Goal: Information Seeking & Learning: Learn about a topic

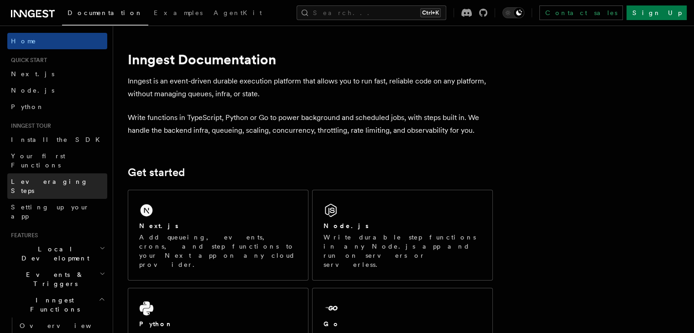
scroll to position [46, 0]
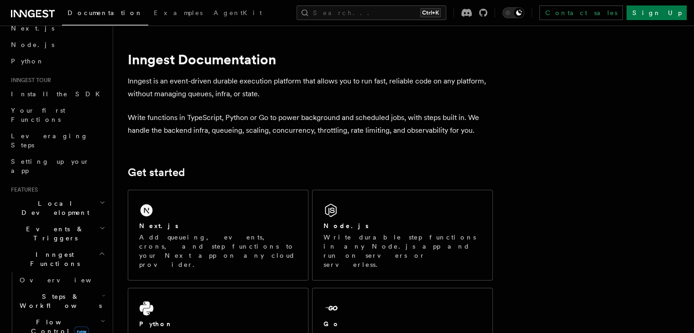
click at [59, 224] on span "Events & Triggers" at bounding box center [53, 233] width 92 height 18
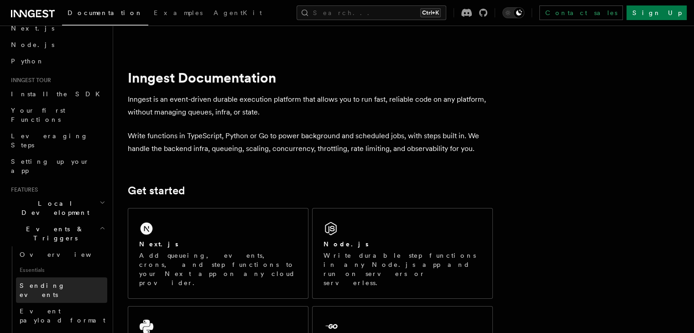
click at [52, 282] on span "Sending events" at bounding box center [43, 290] width 46 height 16
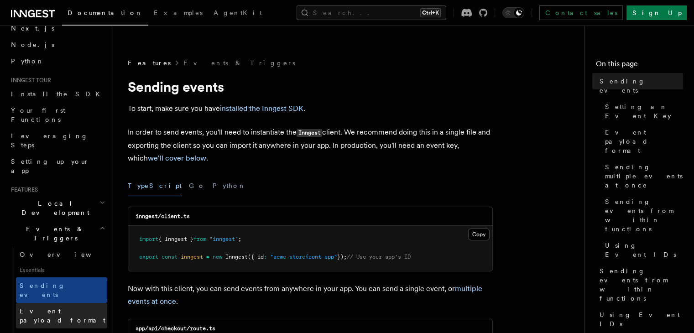
click at [63, 308] on span "Event payload format" at bounding box center [63, 316] width 86 height 16
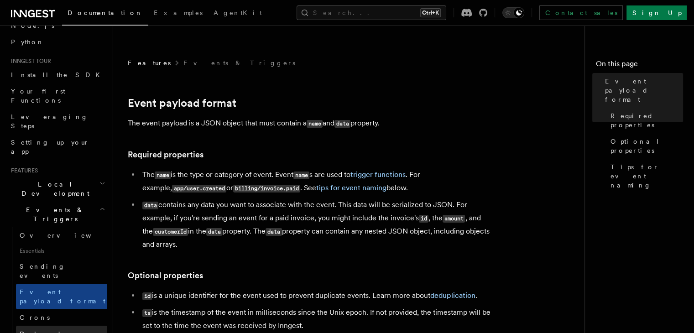
scroll to position [91, 0]
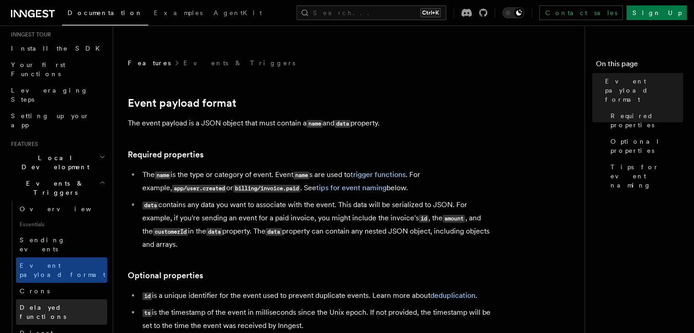
click at [82, 299] on link "Delayed functions" at bounding box center [61, 312] width 91 height 26
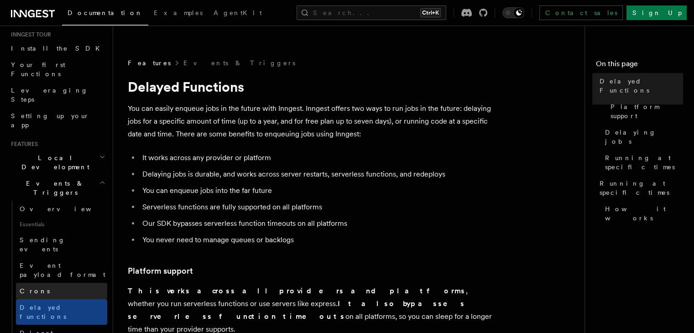
click at [82, 283] on link "Crons" at bounding box center [61, 291] width 91 height 16
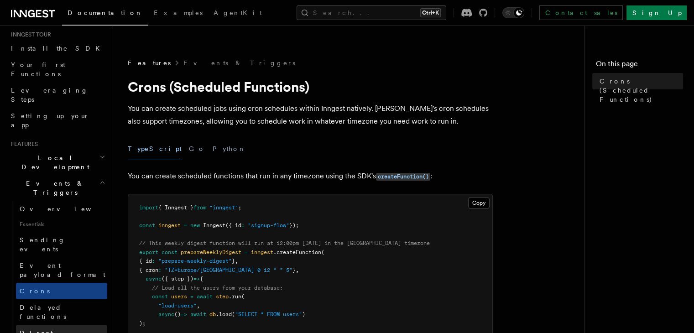
click at [57, 329] on span "Direct invocation" at bounding box center [57, 337] width 75 height 16
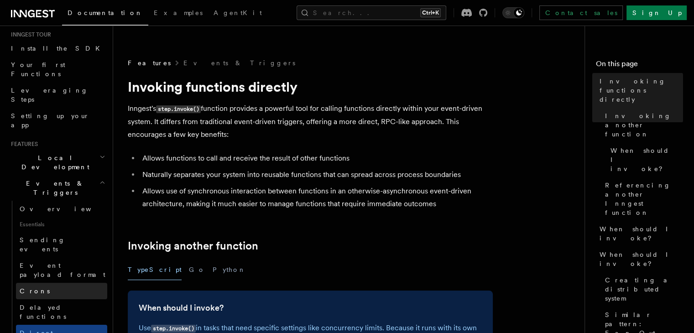
click at [63, 283] on link "Crons" at bounding box center [61, 291] width 91 height 16
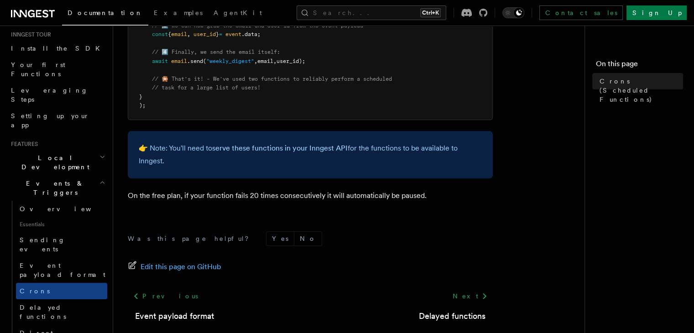
scroll to position [639, 0]
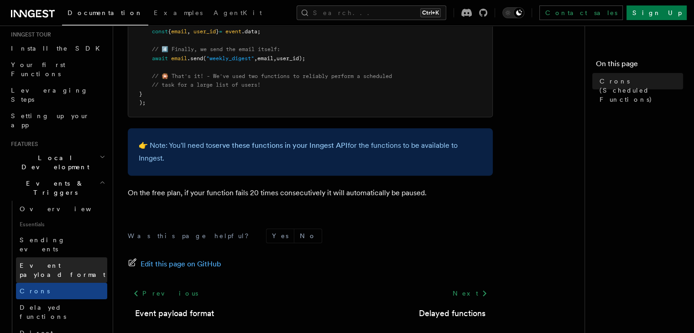
click at [29, 262] on span "Event payload format" at bounding box center [63, 270] width 86 height 16
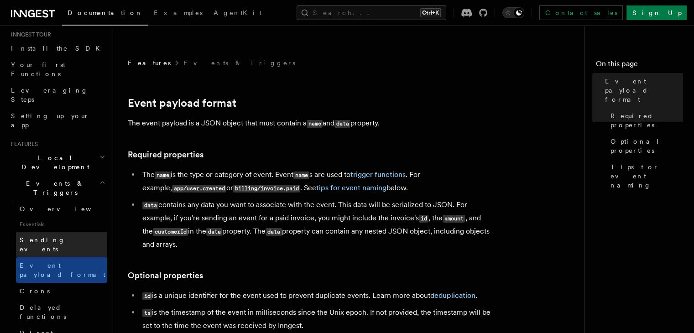
click at [46, 236] on span "Sending events" at bounding box center [43, 244] width 46 height 16
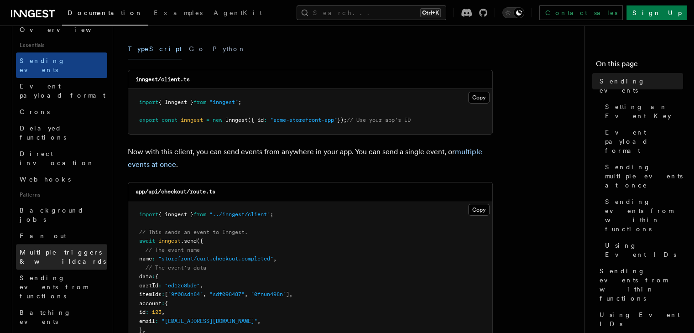
scroll to position [274, 0]
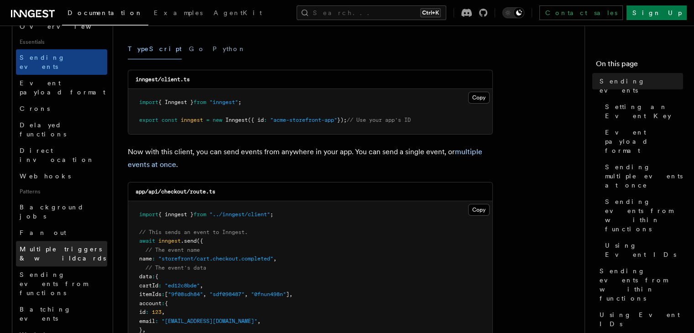
click at [73, 245] on span "Multiple triggers & wildcards" at bounding box center [64, 254] width 88 height 18
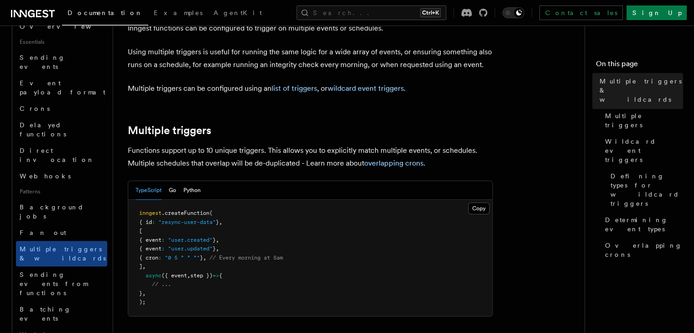
scroll to position [91, 0]
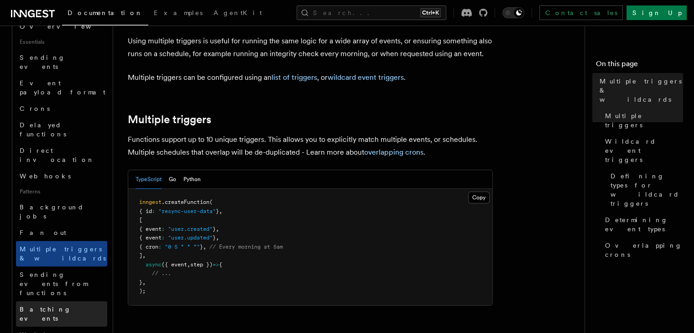
click at [55, 301] on link "Batching events" at bounding box center [61, 314] width 91 height 26
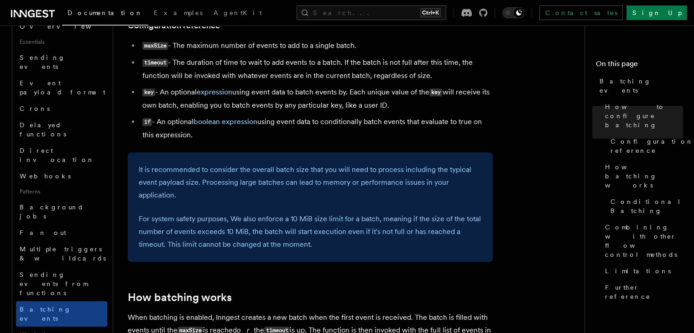
scroll to position [548, 0]
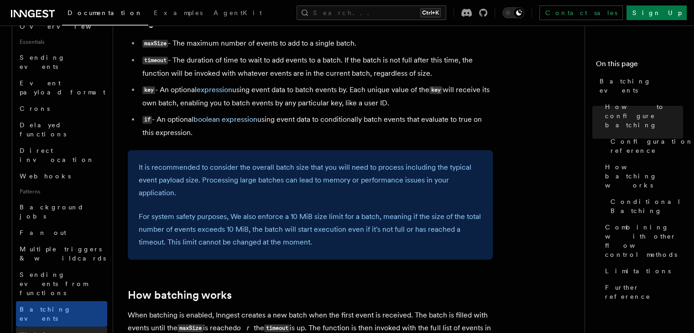
click at [61, 331] on span "Writing expression" at bounding box center [46, 339] width 52 height 16
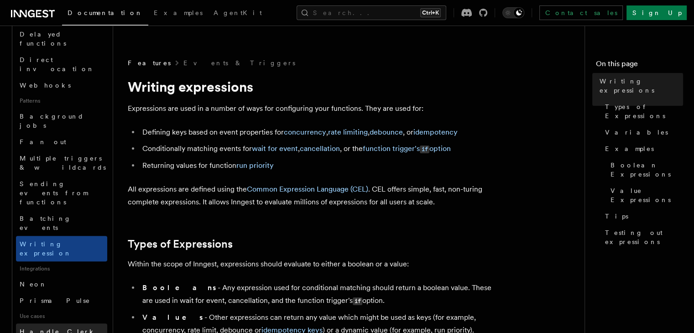
scroll to position [365, 0]
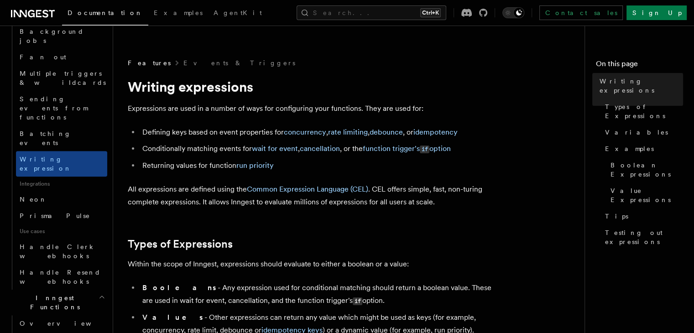
scroll to position [456, 0]
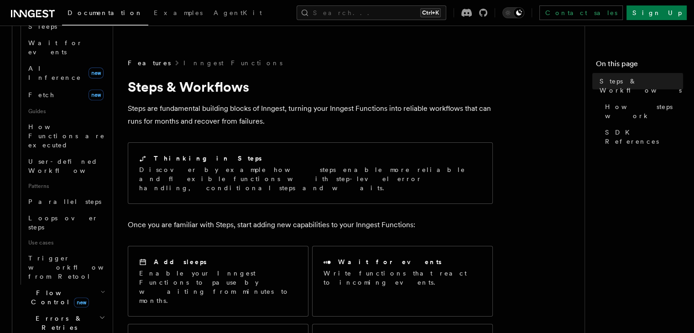
scroll to position [365, 0]
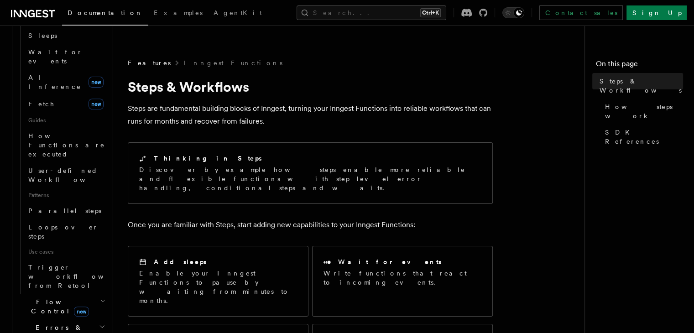
click at [43, 298] on span "Flow Control new" at bounding box center [58, 307] width 84 height 18
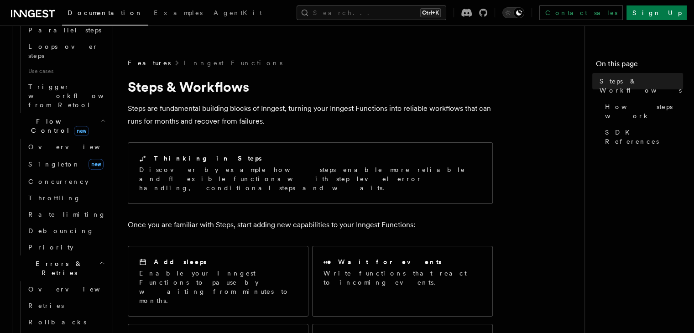
scroll to position [548, 0]
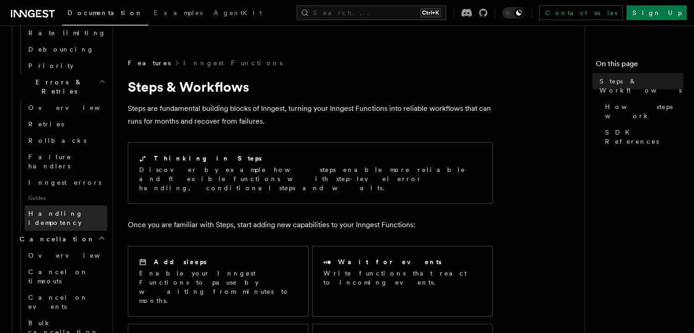
scroll to position [730, 0]
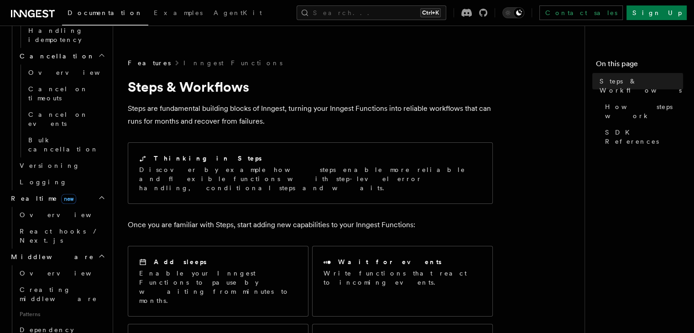
scroll to position [913, 0]
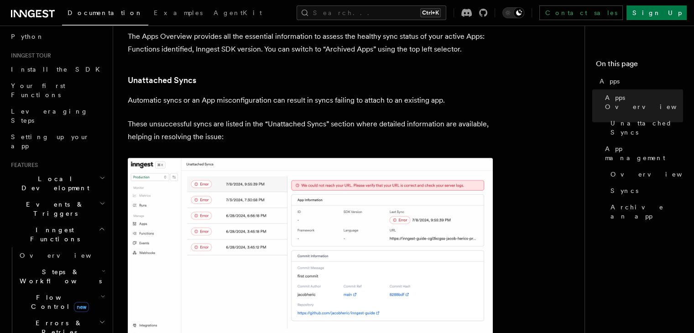
scroll to position [68, 0]
